Goal: Find contact information: Find contact information

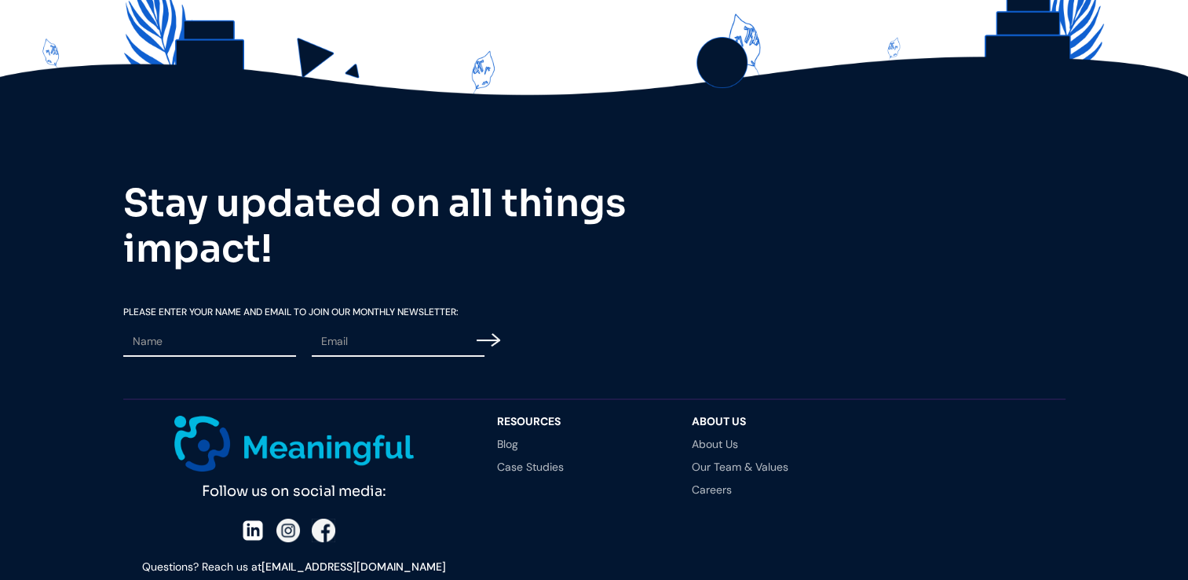
scroll to position [5751, 0]
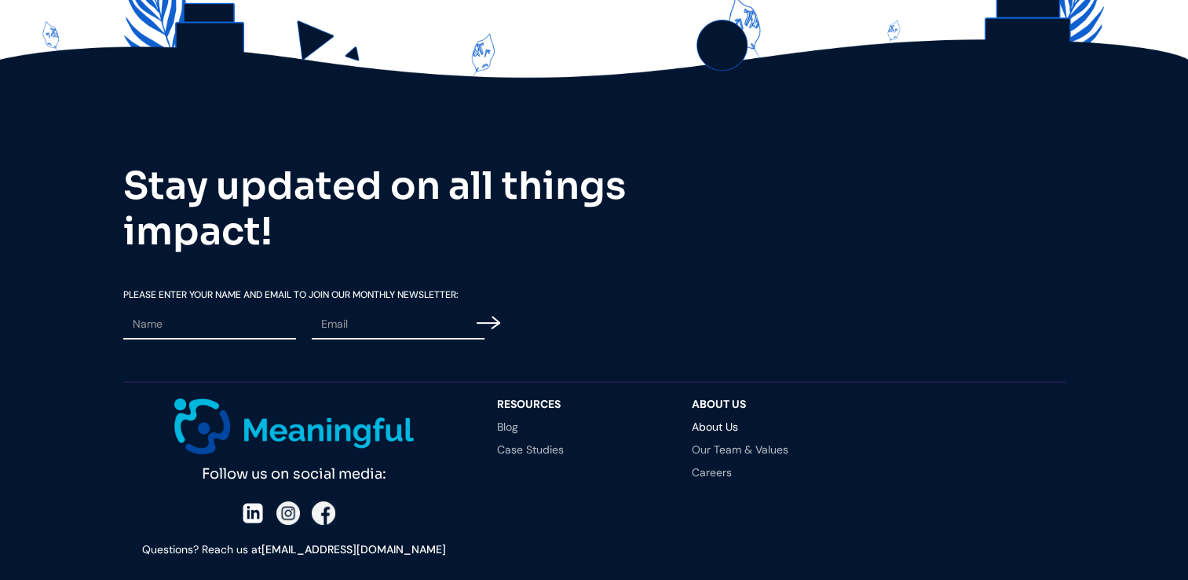
click at [725, 421] on link "About Us" at bounding box center [773, 426] width 163 height 11
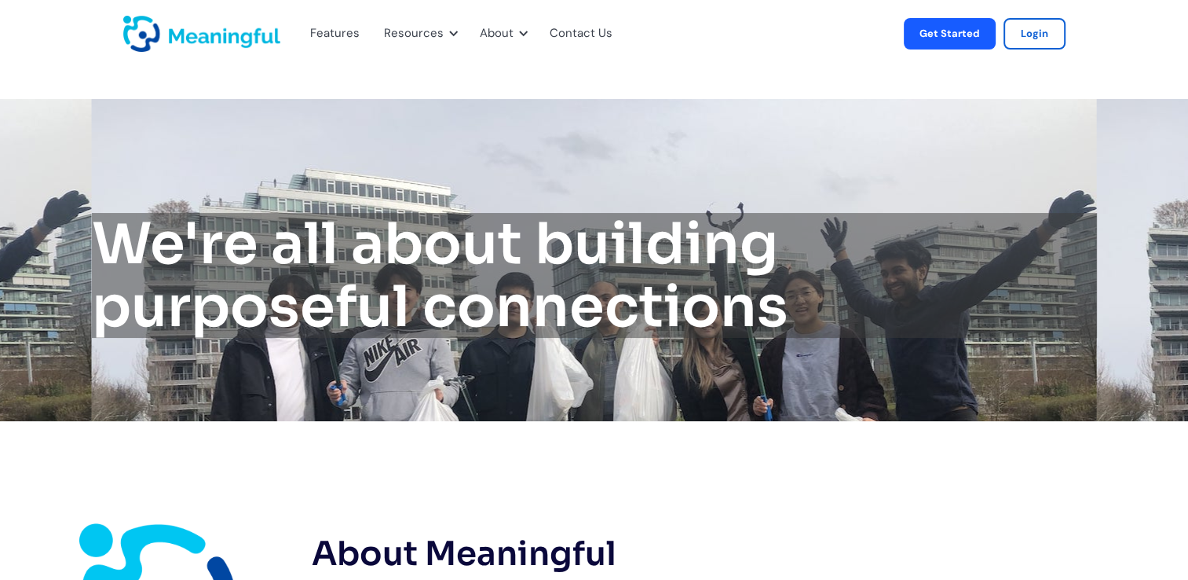
click at [570, 30] on div "Contact Us" at bounding box center [581, 34] width 63 height 20
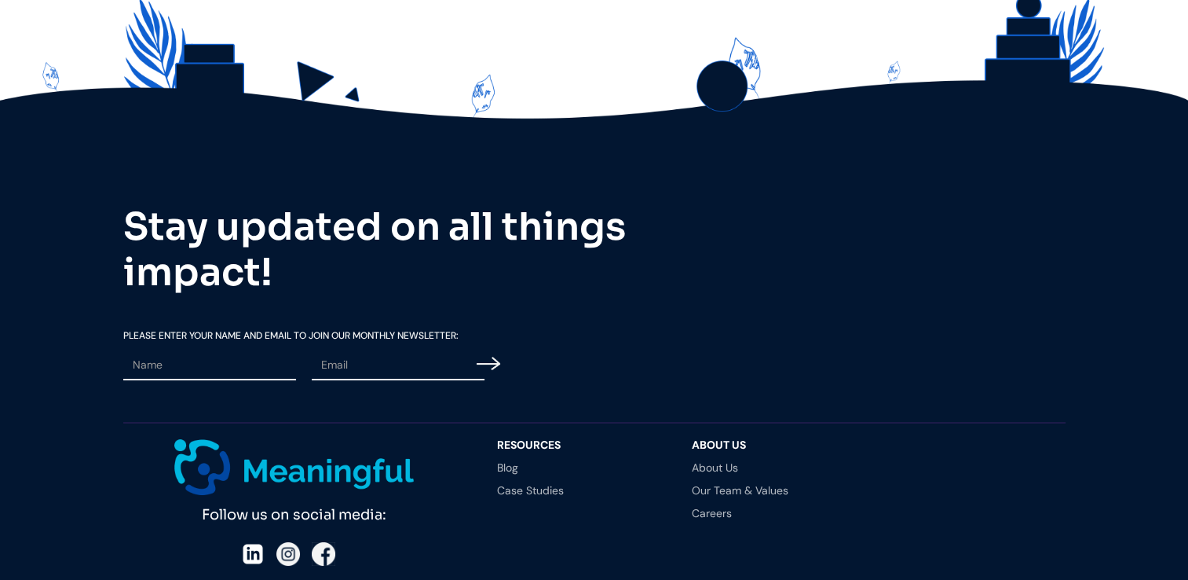
scroll to position [5673, 0]
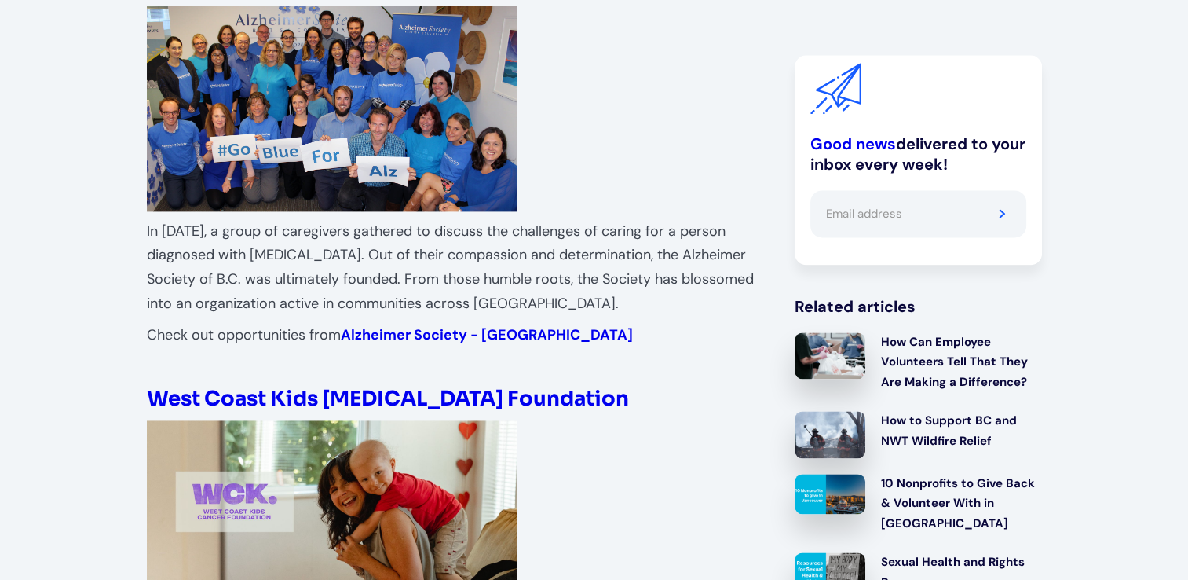
scroll to position [2121, 0]
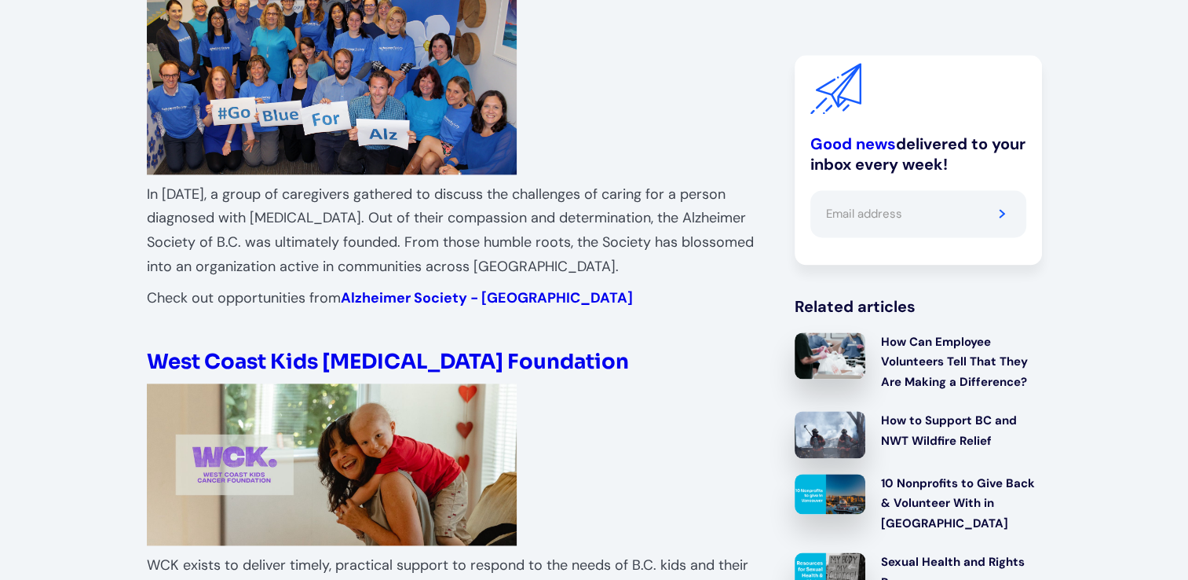
click at [369, 349] on strong "West Coast Kids Cancer Foundation" at bounding box center [388, 362] width 482 height 26
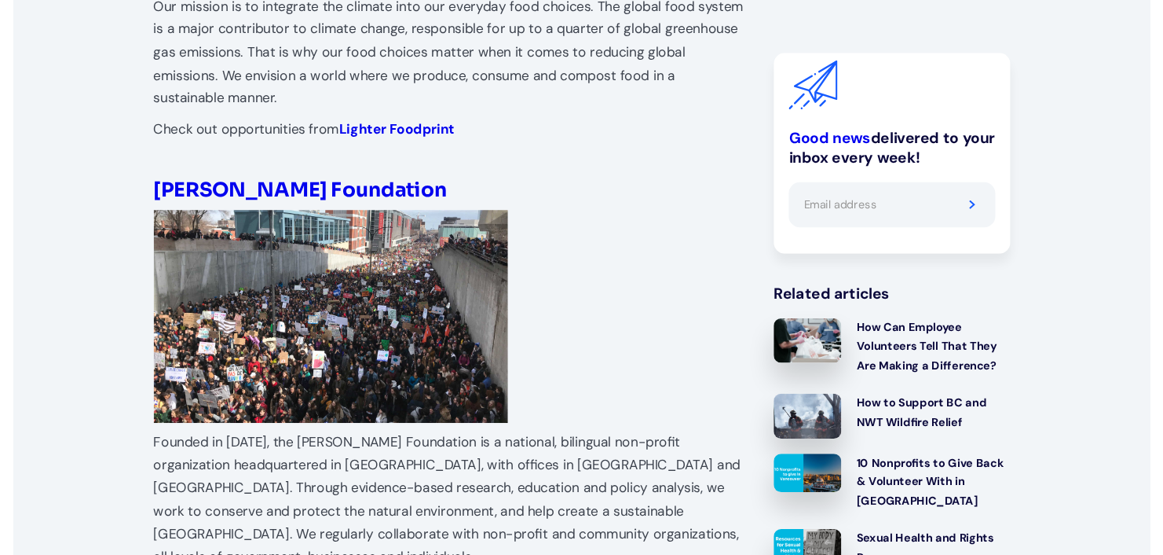
scroll to position [4006, 0]
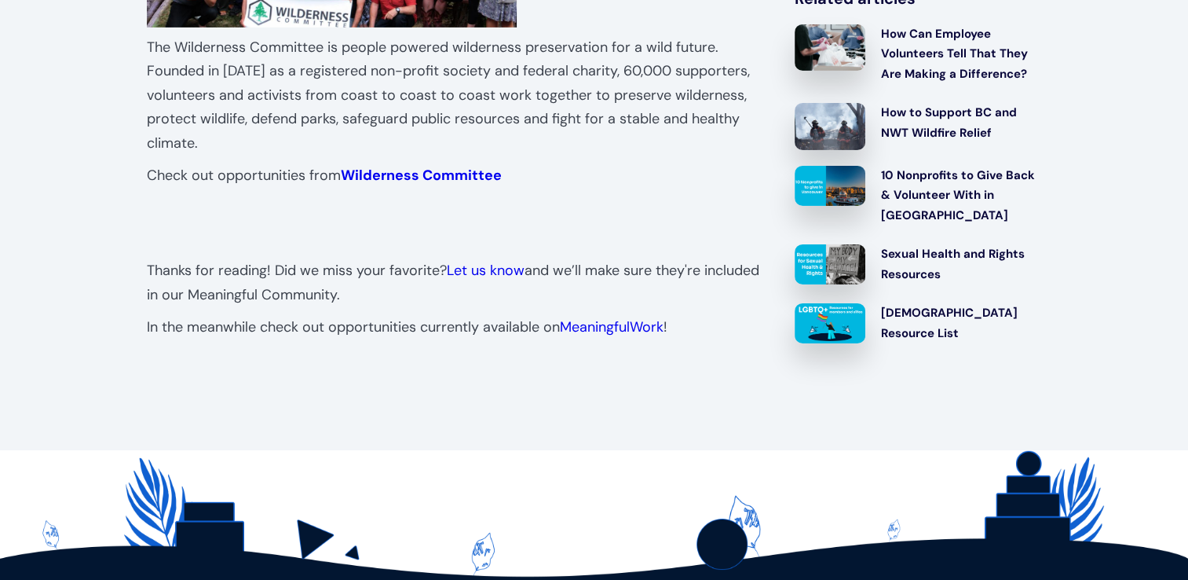
scroll to position [5263, 0]
